Goal: Task Accomplishment & Management: Use online tool/utility

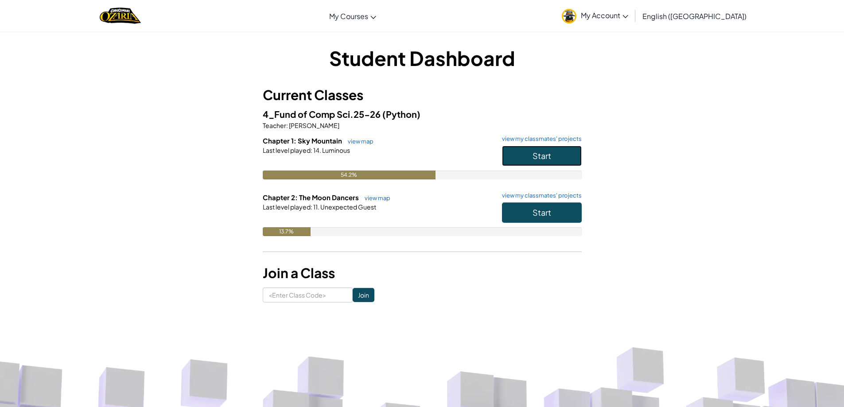
click at [517, 159] on button "Start" at bounding box center [542, 156] width 80 height 20
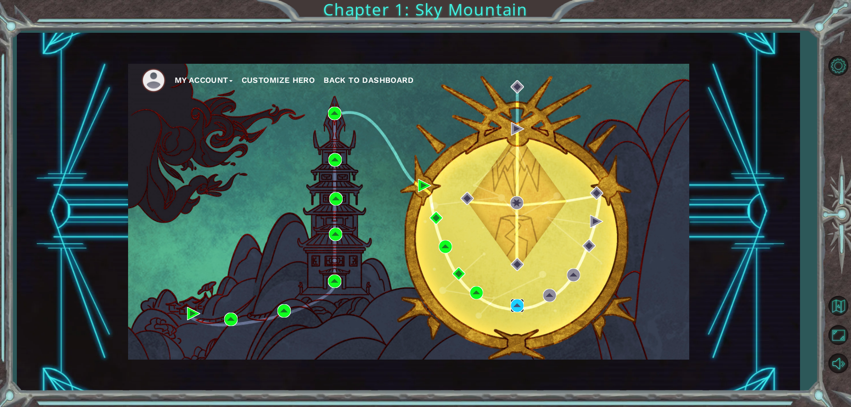
click at [523, 307] on img at bounding box center [517, 305] width 13 height 13
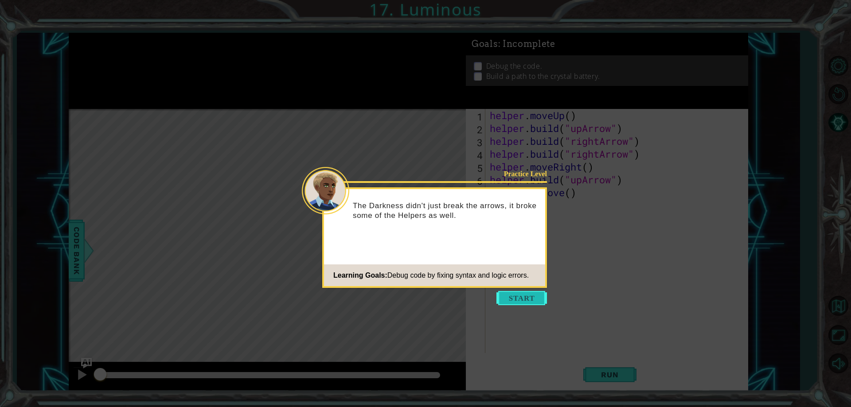
click at [531, 295] on button "Start" at bounding box center [521, 298] width 51 height 14
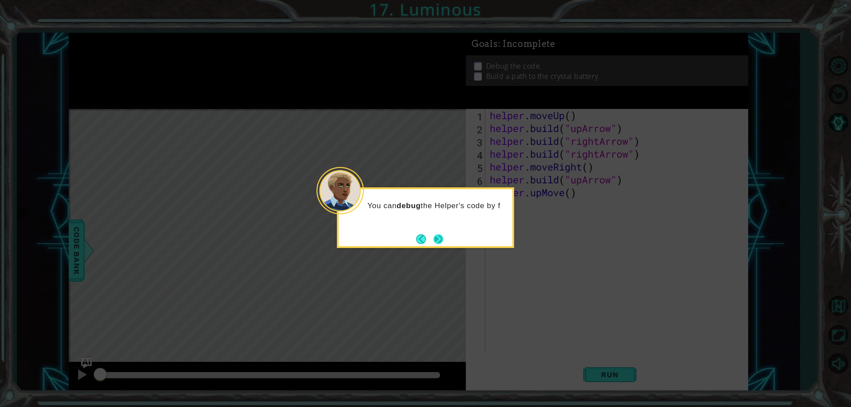
click at [436, 237] on button "Next" at bounding box center [438, 239] width 10 height 10
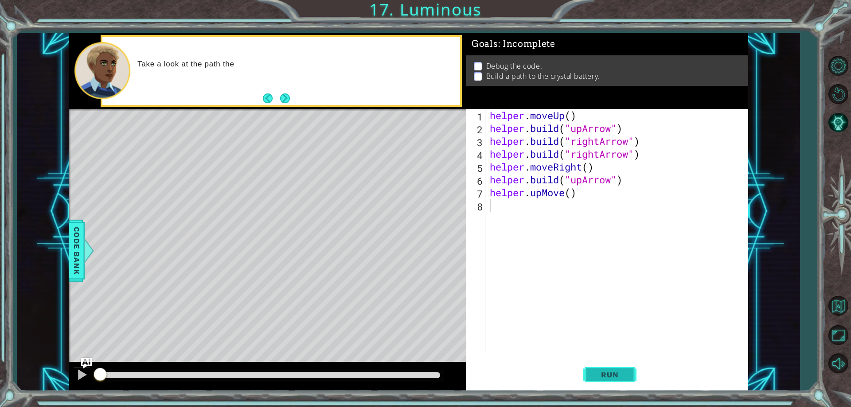
click at [621, 372] on span "Run" at bounding box center [609, 375] width 35 height 9
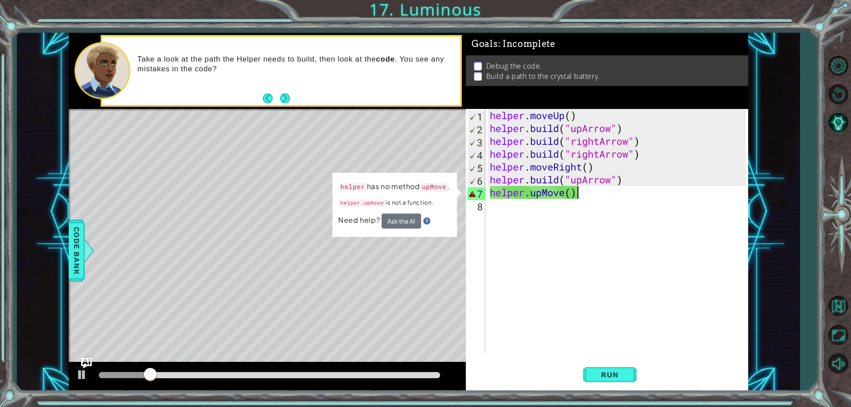
click at [579, 189] on div "helper . moveUp ( ) helper . build ( "upArrow" ) helper . build ( "rightArrow" …" at bounding box center [618, 244] width 261 height 270
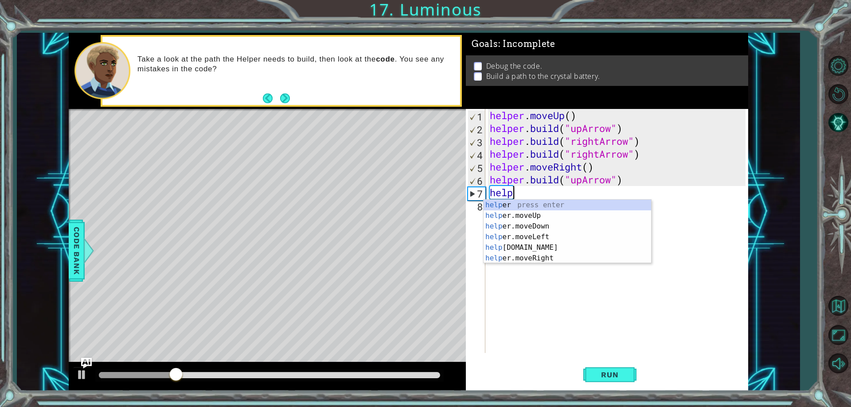
type textarea "h"
type textarea "[DOMAIN_NAME]("upArrow")"
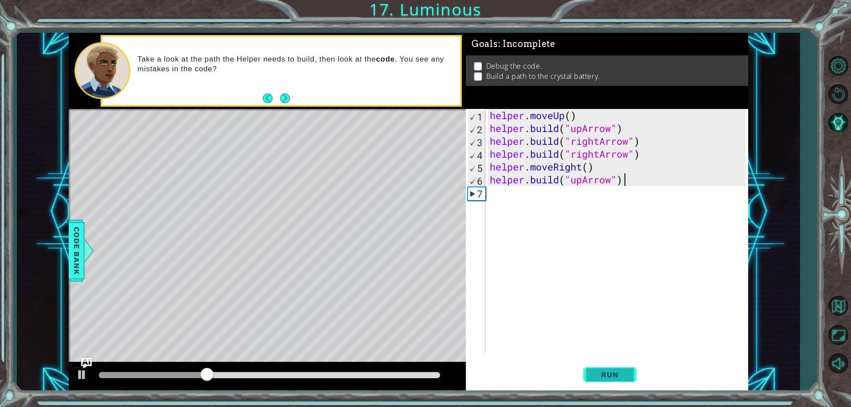
click at [613, 373] on span "Run" at bounding box center [609, 375] width 35 height 9
click at [605, 365] on button "Run" at bounding box center [609, 375] width 53 height 28
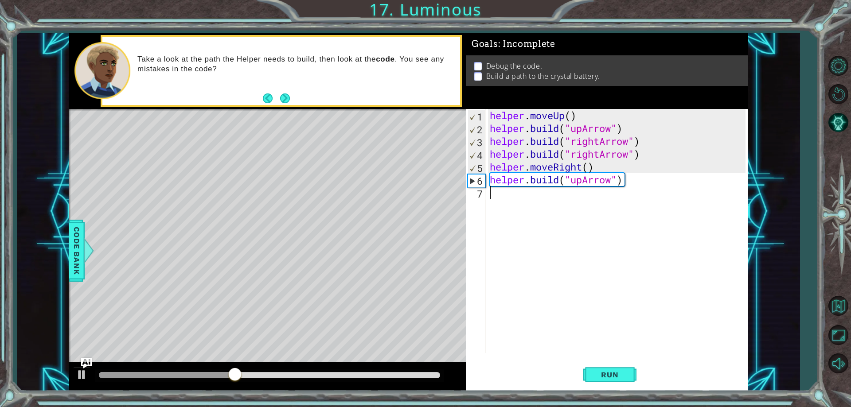
click at [498, 190] on div "helper . moveUp ( ) helper . build ( "upArrow" ) helper . build ( "rightArrow" …" at bounding box center [618, 244] width 261 height 270
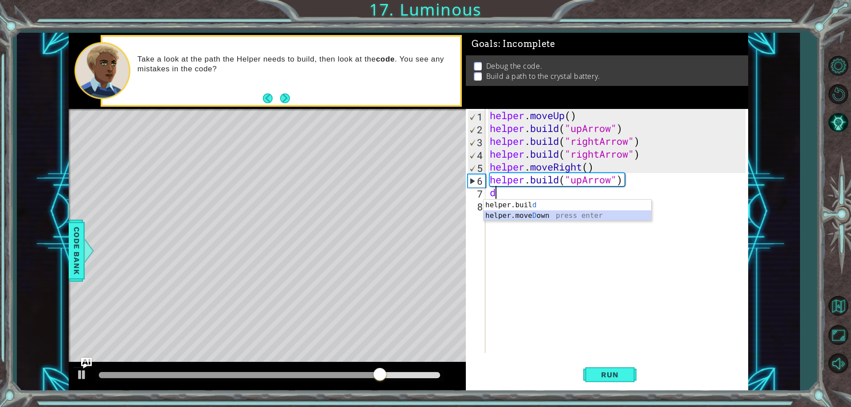
click at [508, 215] on div "helper.buil d press enter helper.[PERSON_NAME] own press enter" at bounding box center [568, 221] width 168 height 43
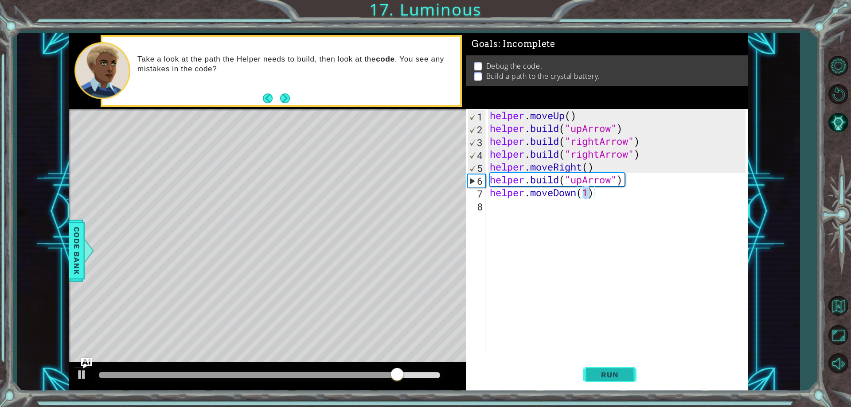
click at [605, 378] on span "Run" at bounding box center [609, 375] width 35 height 9
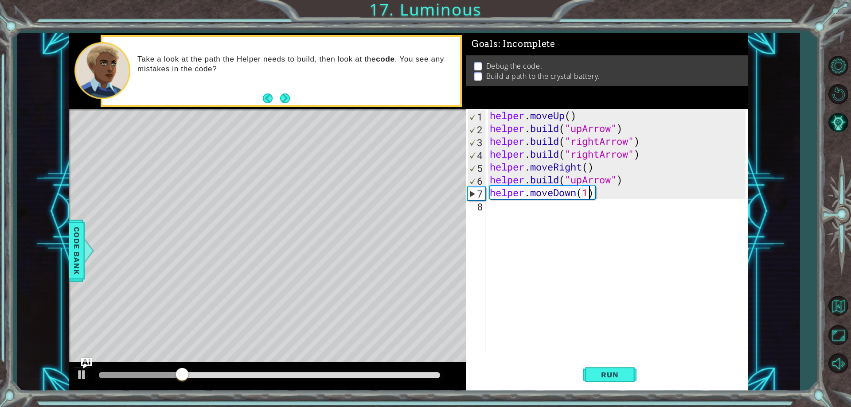
click at [600, 188] on div "helper . moveUp ( ) helper . build ( "upArrow" ) helper . build ( "rightArrow" …" at bounding box center [618, 244] width 261 height 270
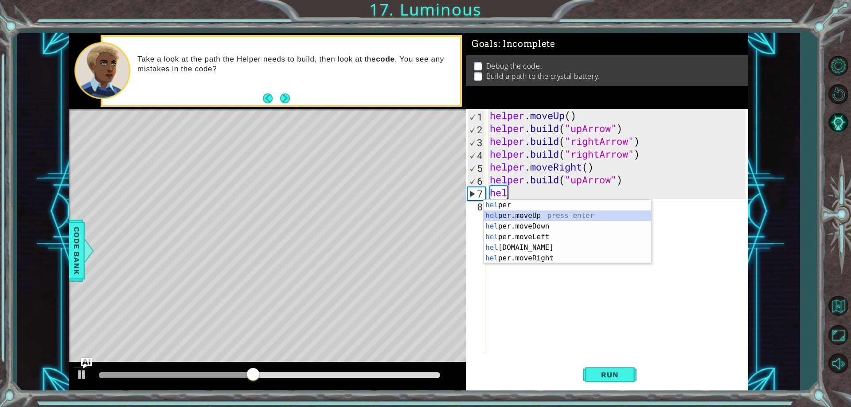
click at [544, 217] on div "hel per press enter hel per.moveUp press enter [GEOGRAPHIC_DATA] per.moveDown p…" at bounding box center [568, 242] width 168 height 85
type textarea "helper.moveUp(1)"
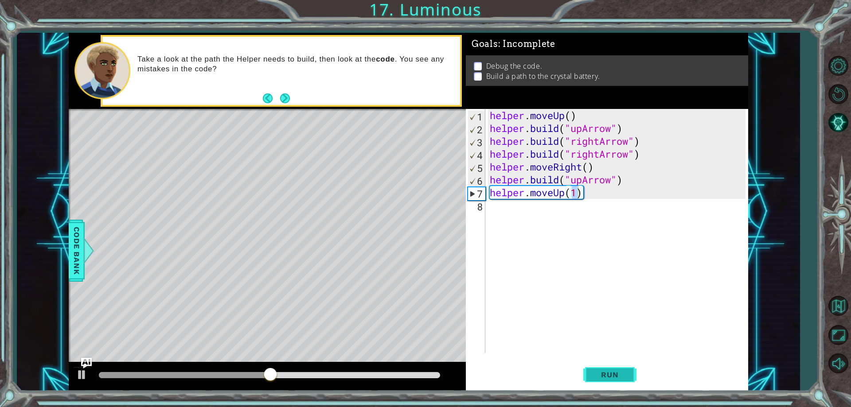
click at [614, 373] on span "Run" at bounding box center [609, 375] width 35 height 9
